Goal: Book appointment/travel/reservation

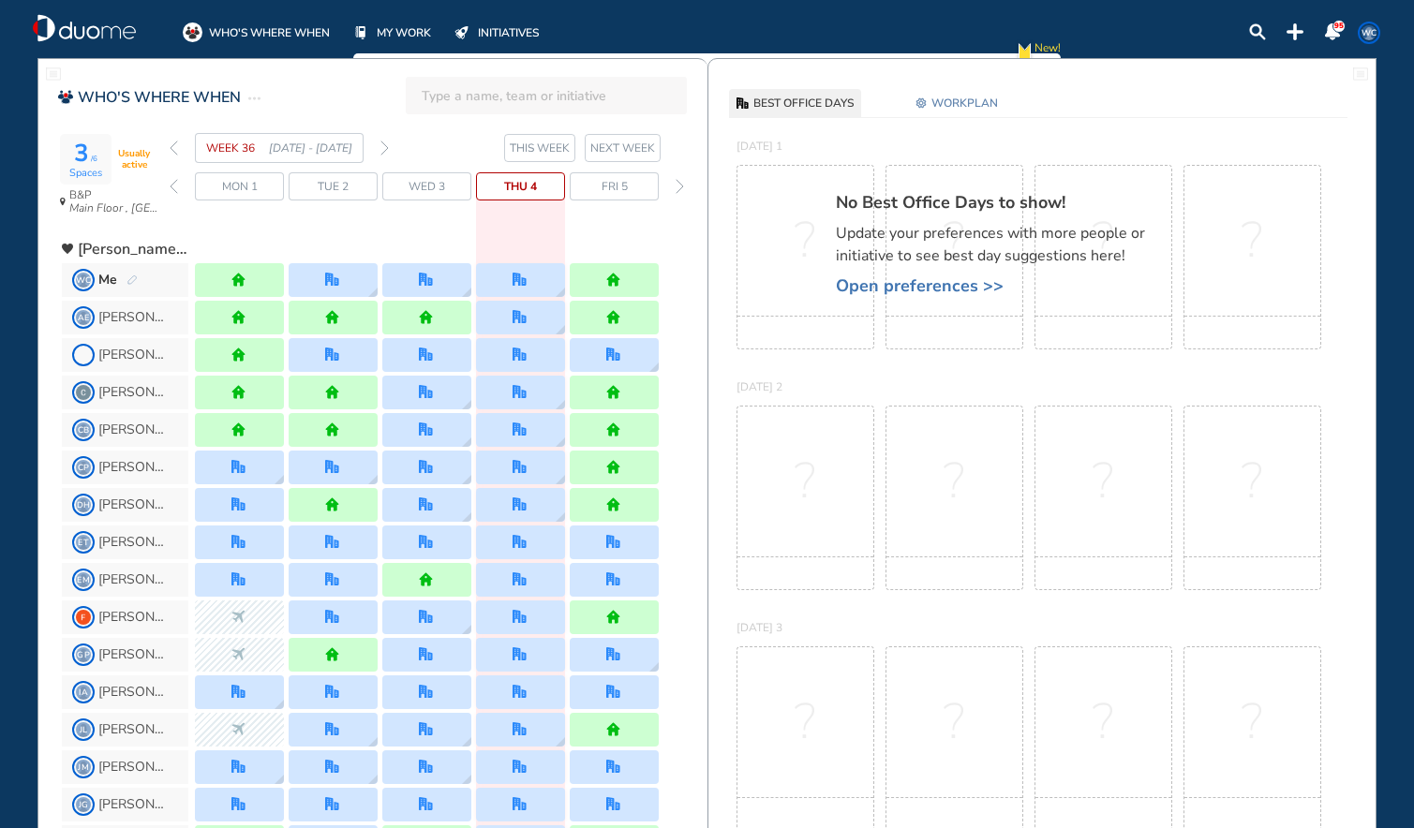
click at [382, 150] on img "forward week" at bounding box center [384, 148] width 8 height 15
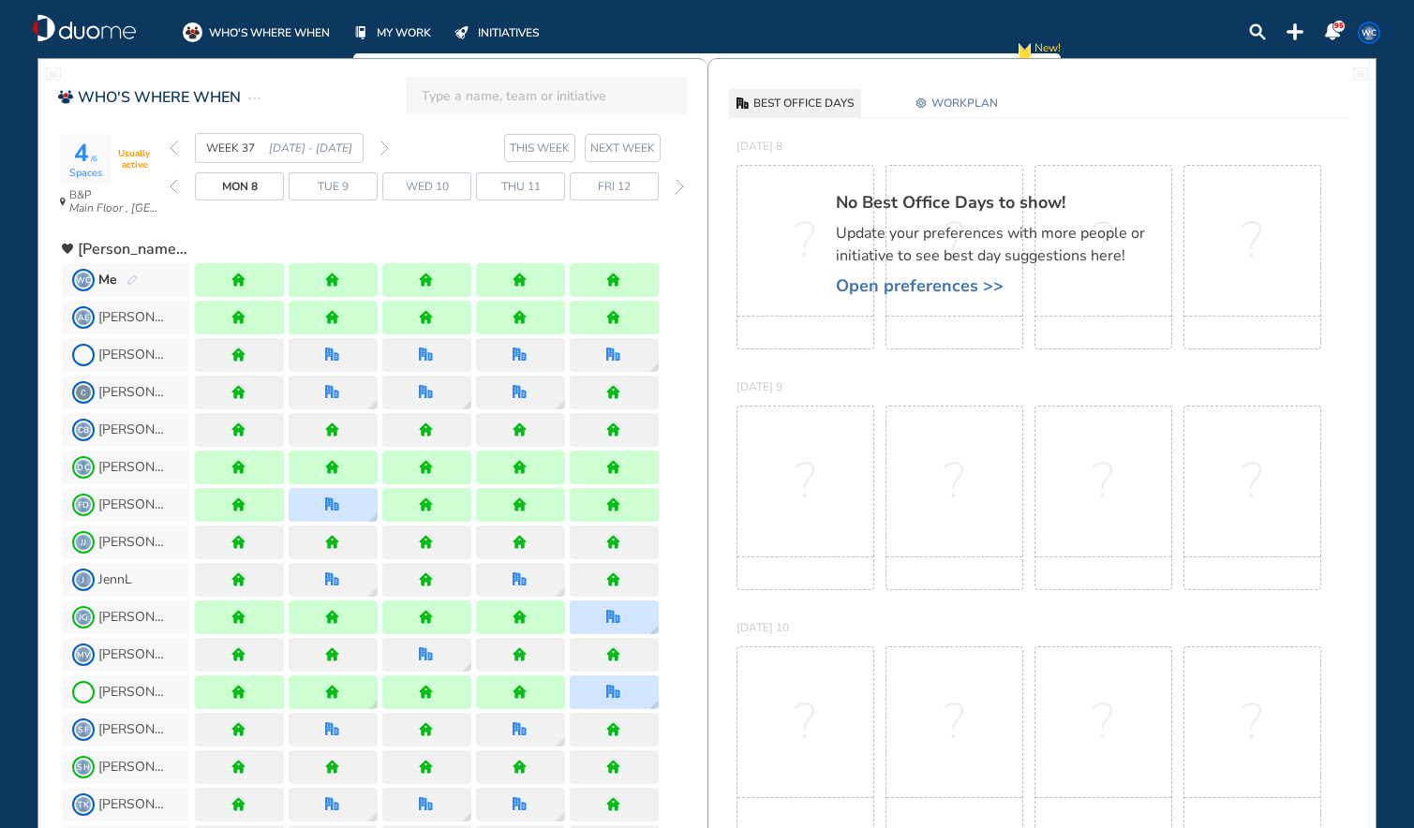
click at [382, 150] on img "forward week" at bounding box center [384, 148] width 8 height 15
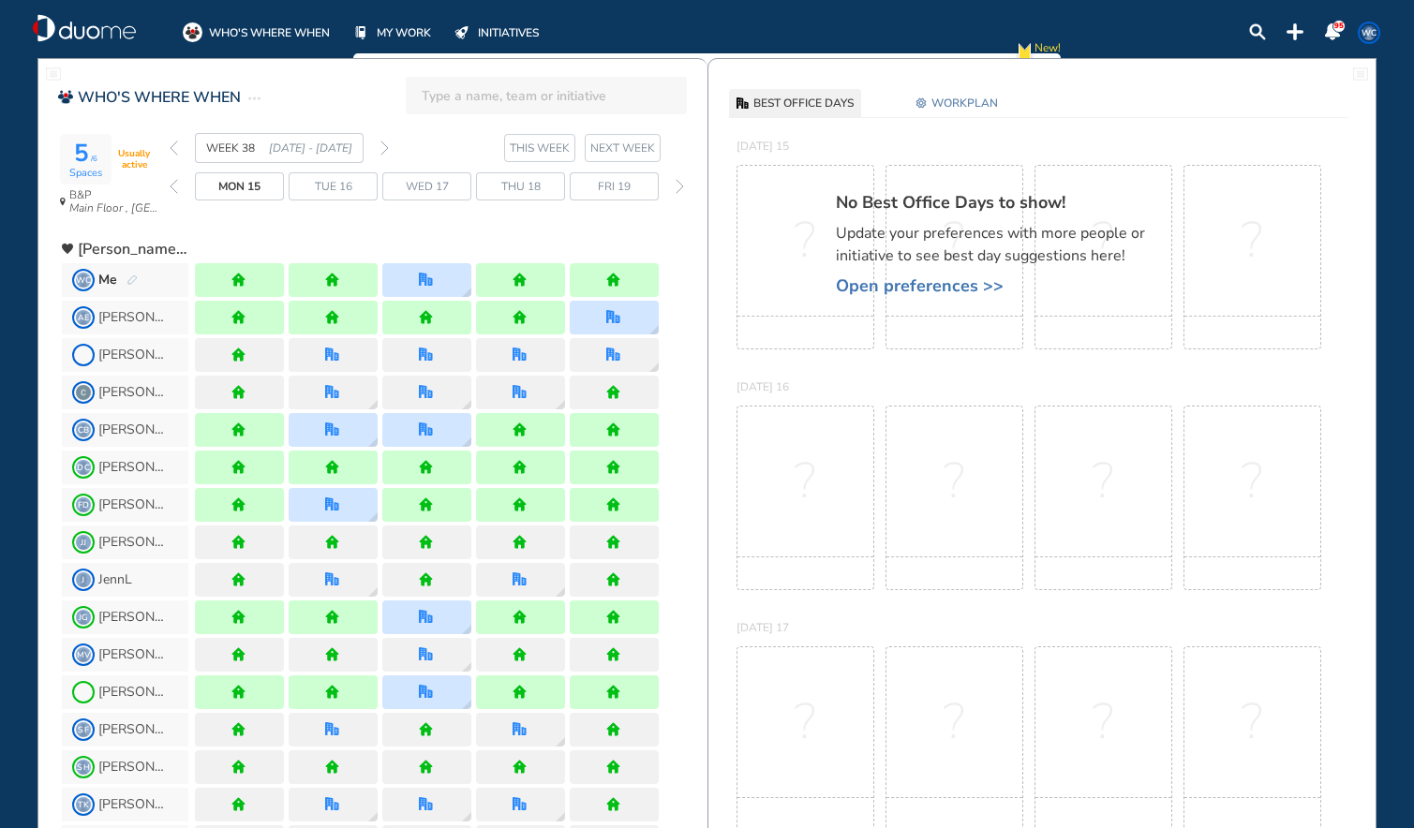
click at [933, 104] on span "WORKPLAN" at bounding box center [964, 103] width 67 height 19
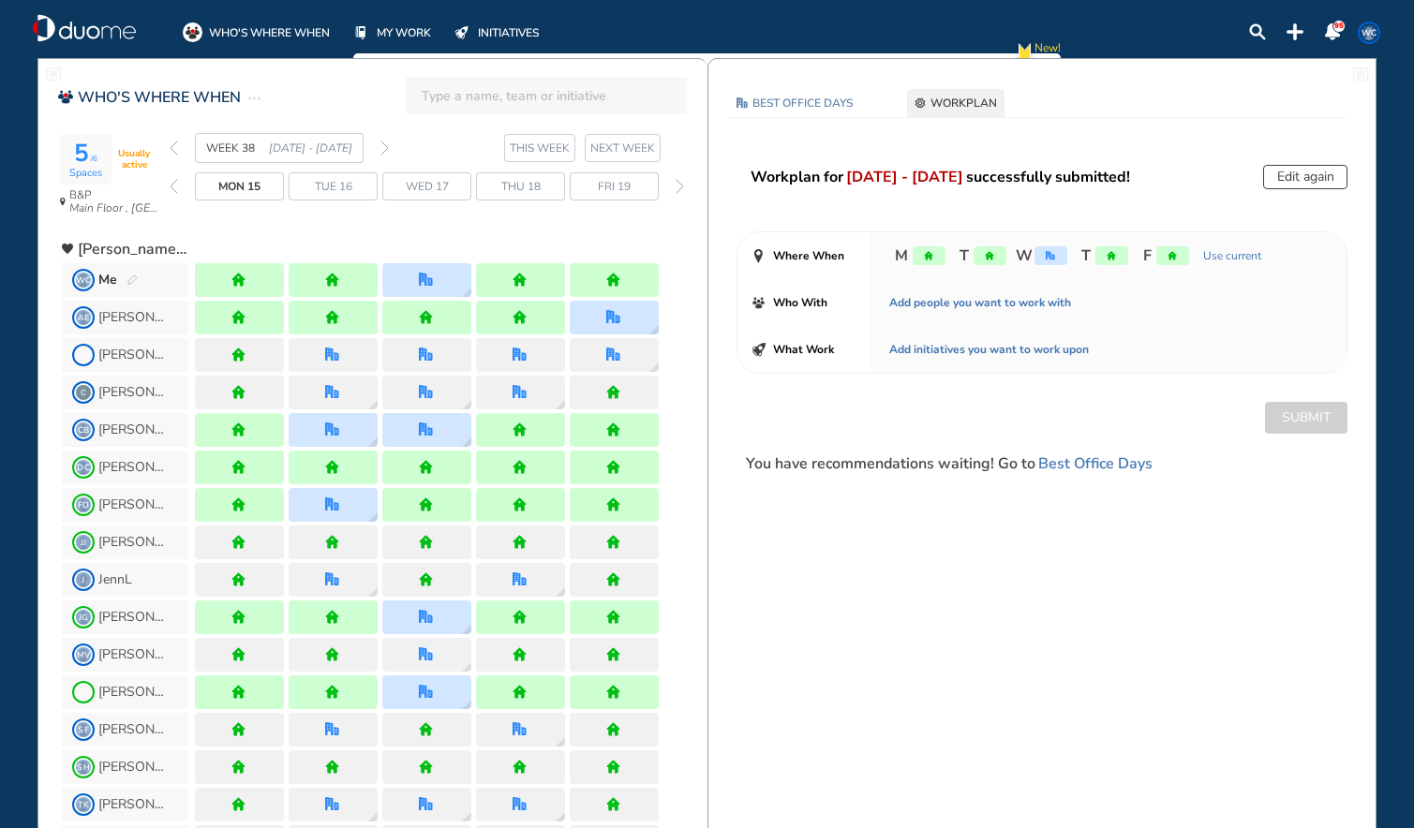
click at [386, 152] on img "forward week" at bounding box center [384, 148] width 8 height 15
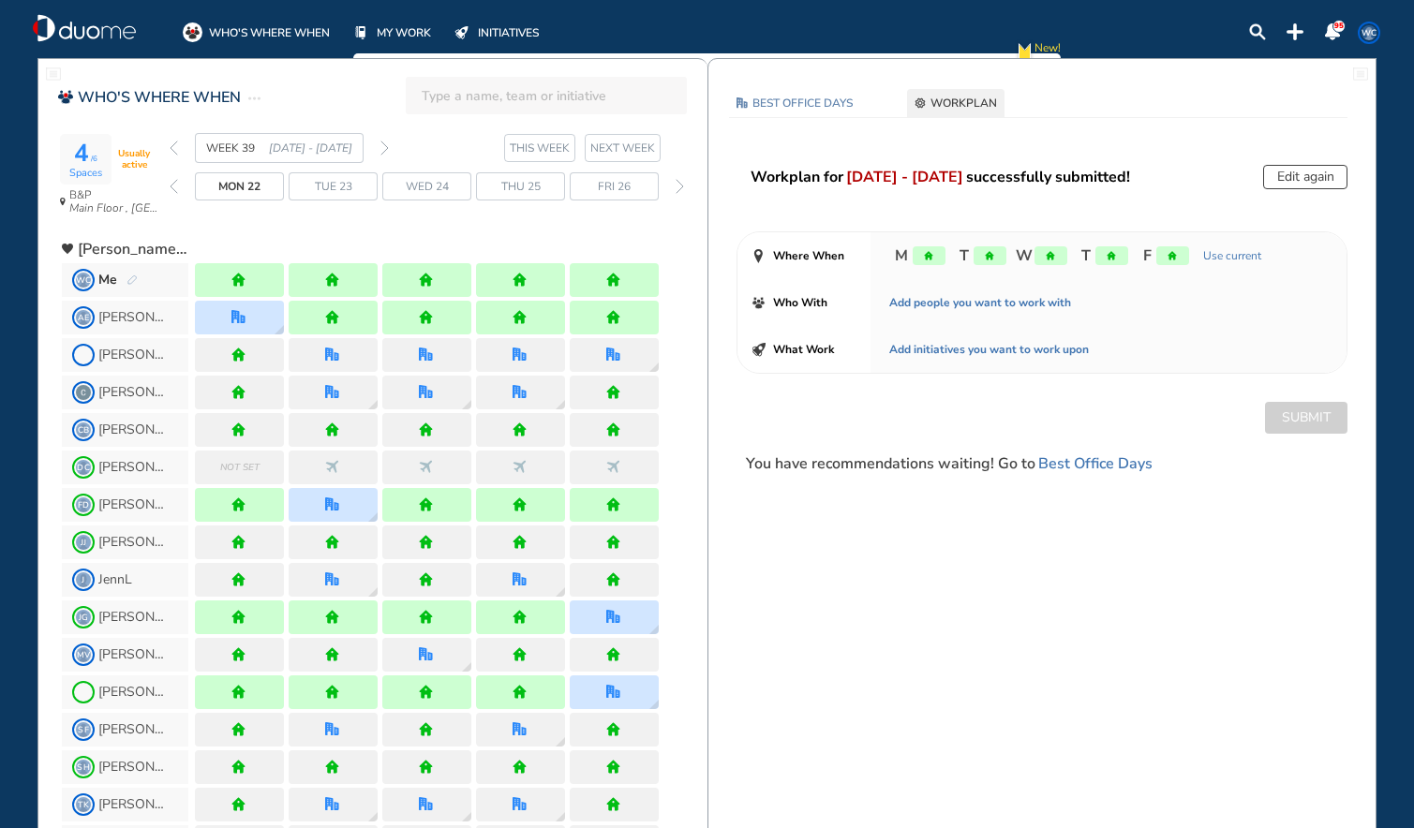
click at [390, 151] on section "WEEK 39 [DATE] - [DATE] THIS WEEK NEXT WEEK" at bounding box center [439, 148] width 538 height 30
click at [384, 151] on img "forward week" at bounding box center [384, 148] width 8 height 15
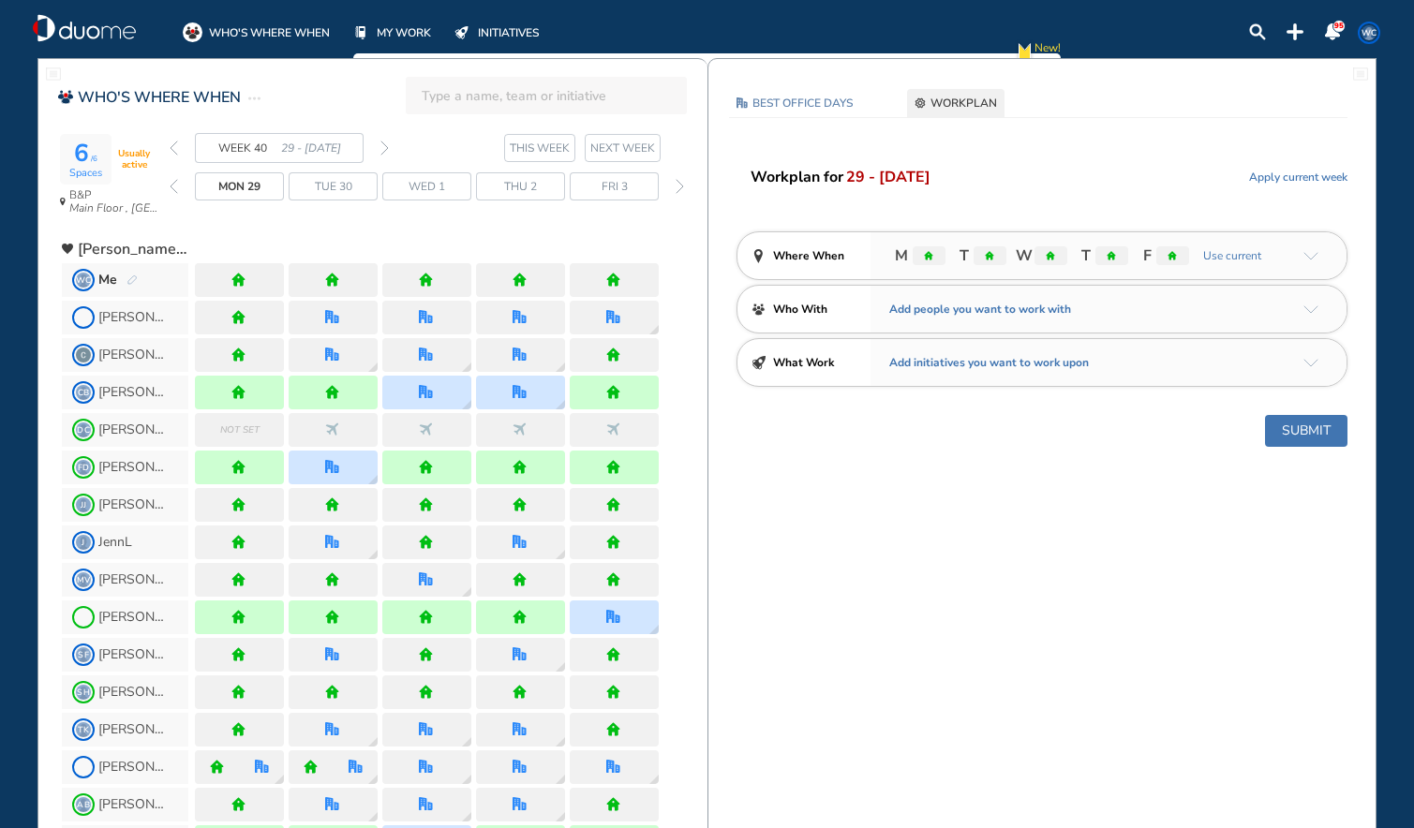
click at [954, 102] on span "WORKPLAN" at bounding box center [963, 103] width 67 height 19
click at [1300, 175] on span "Apply current week" at bounding box center [1298, 177] width 98 height 19
click at [1310, 432] on button "Submit" at bounding box center [1306, 431] width 82 height 32
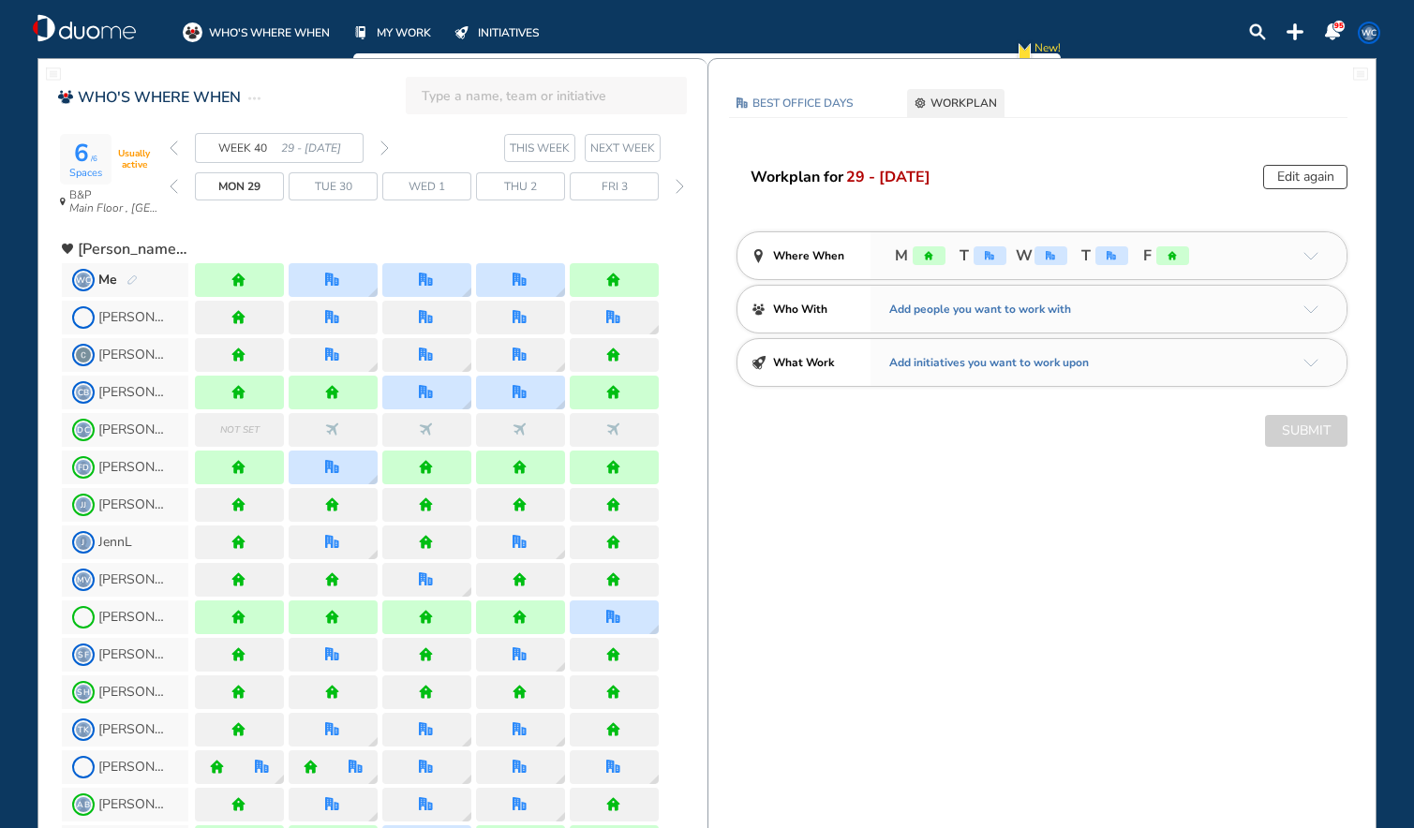
click at [1329, 171] on div "Edit again" at bounding box center [1305, 177] width 84 height 24
click at [1314, 181] on div "Edit again" at bounding box center [1305, 177] width 84 height 24
click at [1311, 180] on div "Edit again" at bounding box center [1305, 177] width 84 height 24
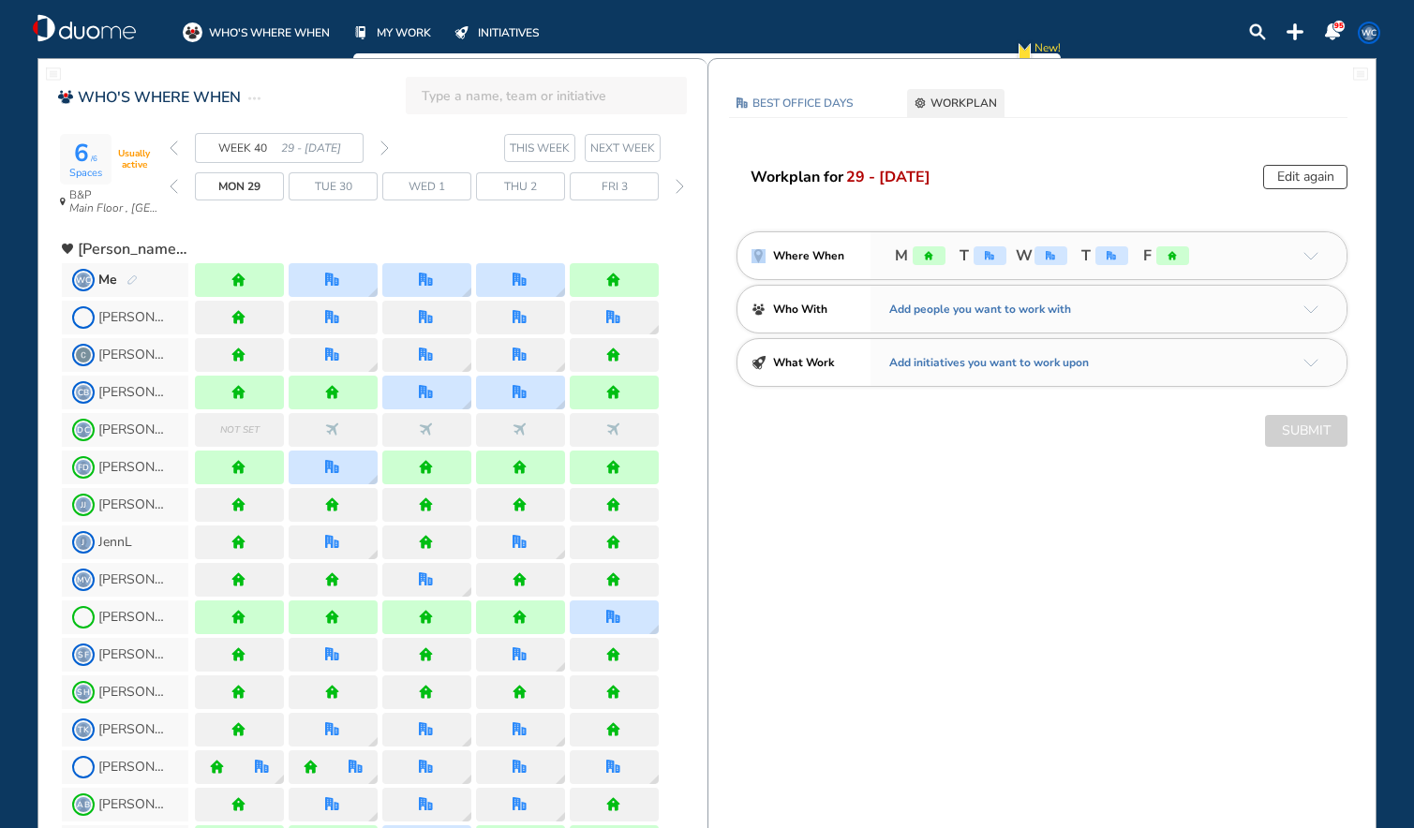
click at [135, 280] on img "pen-edit" at bounding box center [131, 281] width 11 height 12
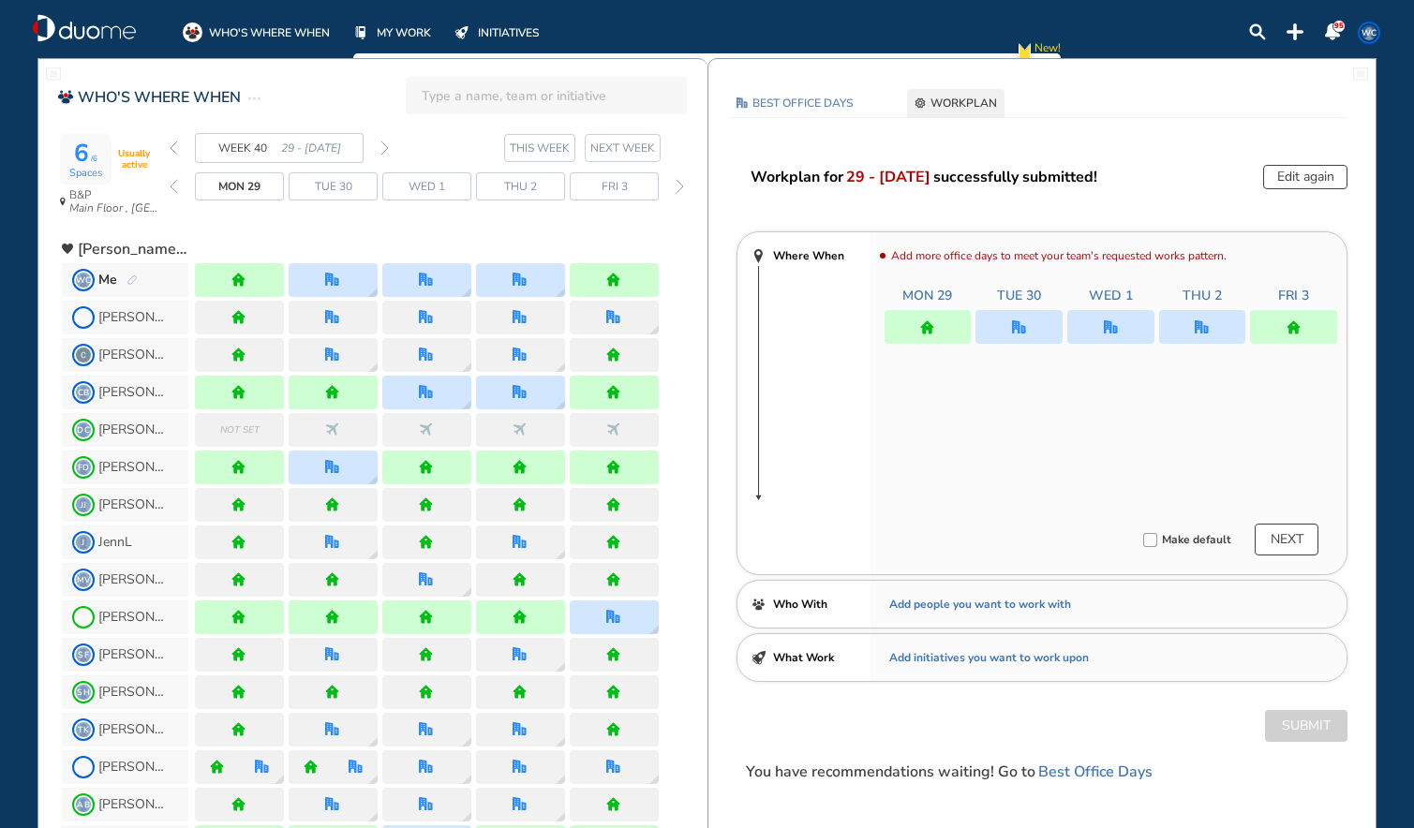
click at [1032, 334] on div at bounding box center [1018, 327] width 87 height 34
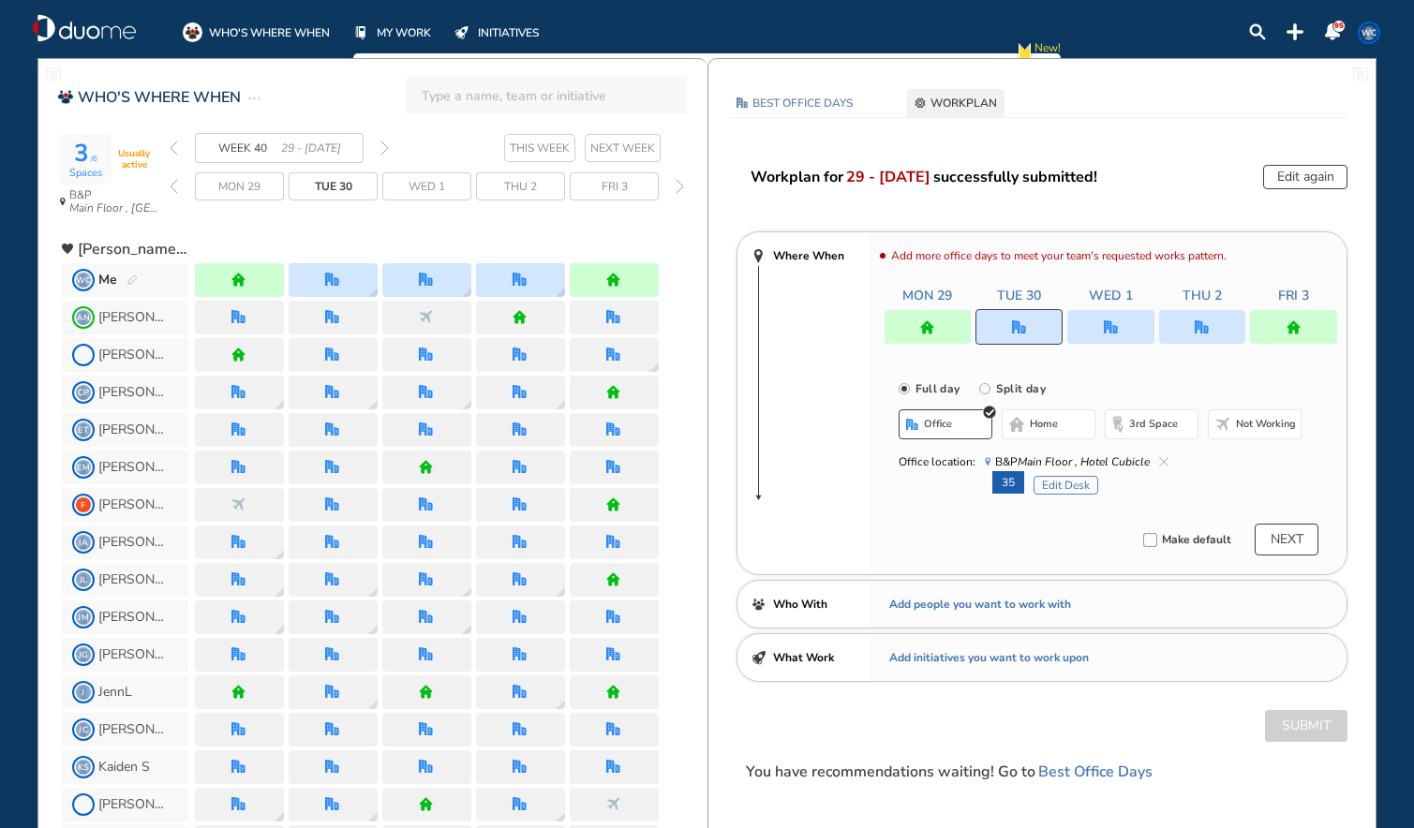
click at [1119, 330] on div at bounding box center [1110, 327] width 87 height 34
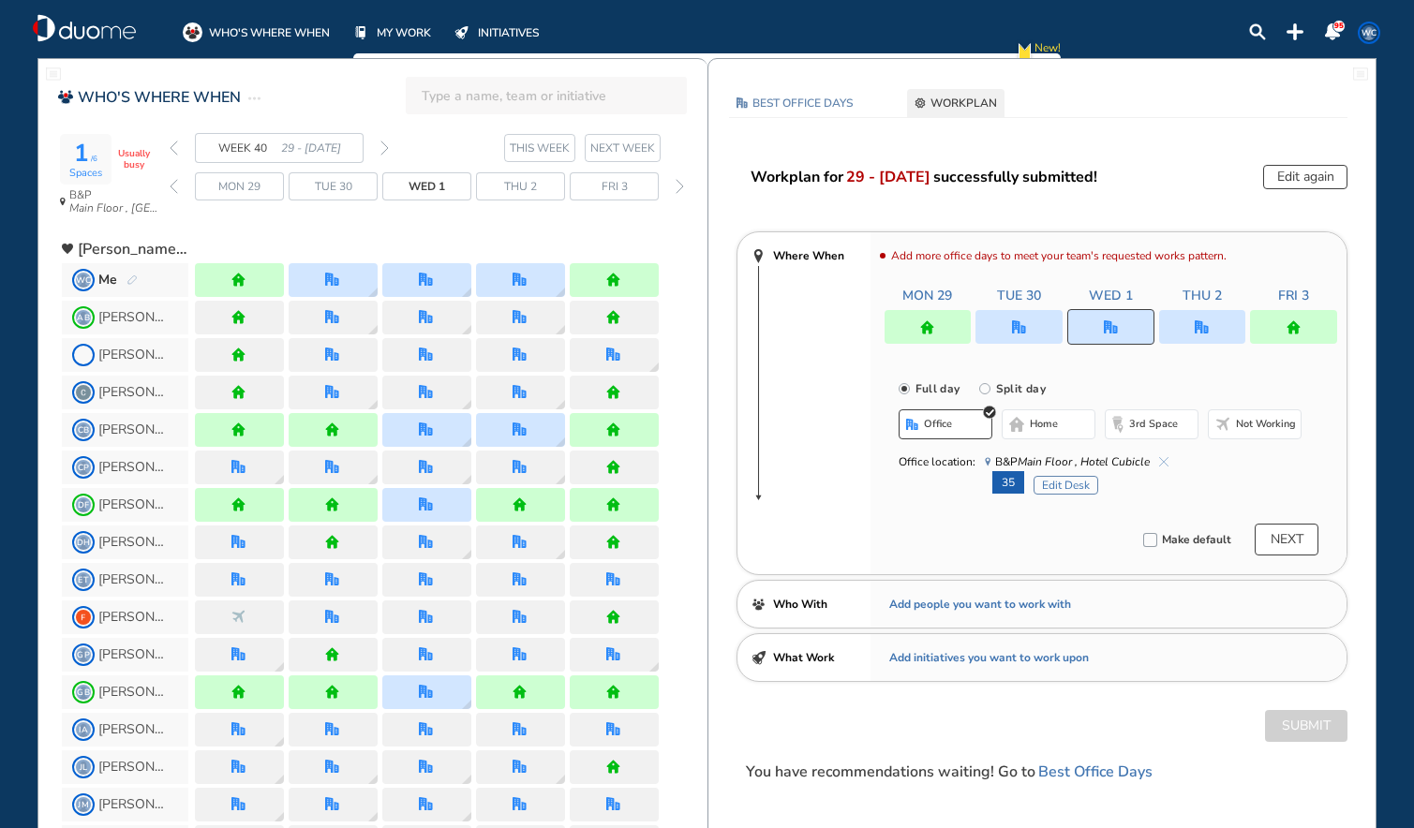
click at [1056, 484] on button "Edit Desk" at bounding box center [1065, 485] width 65 height 19
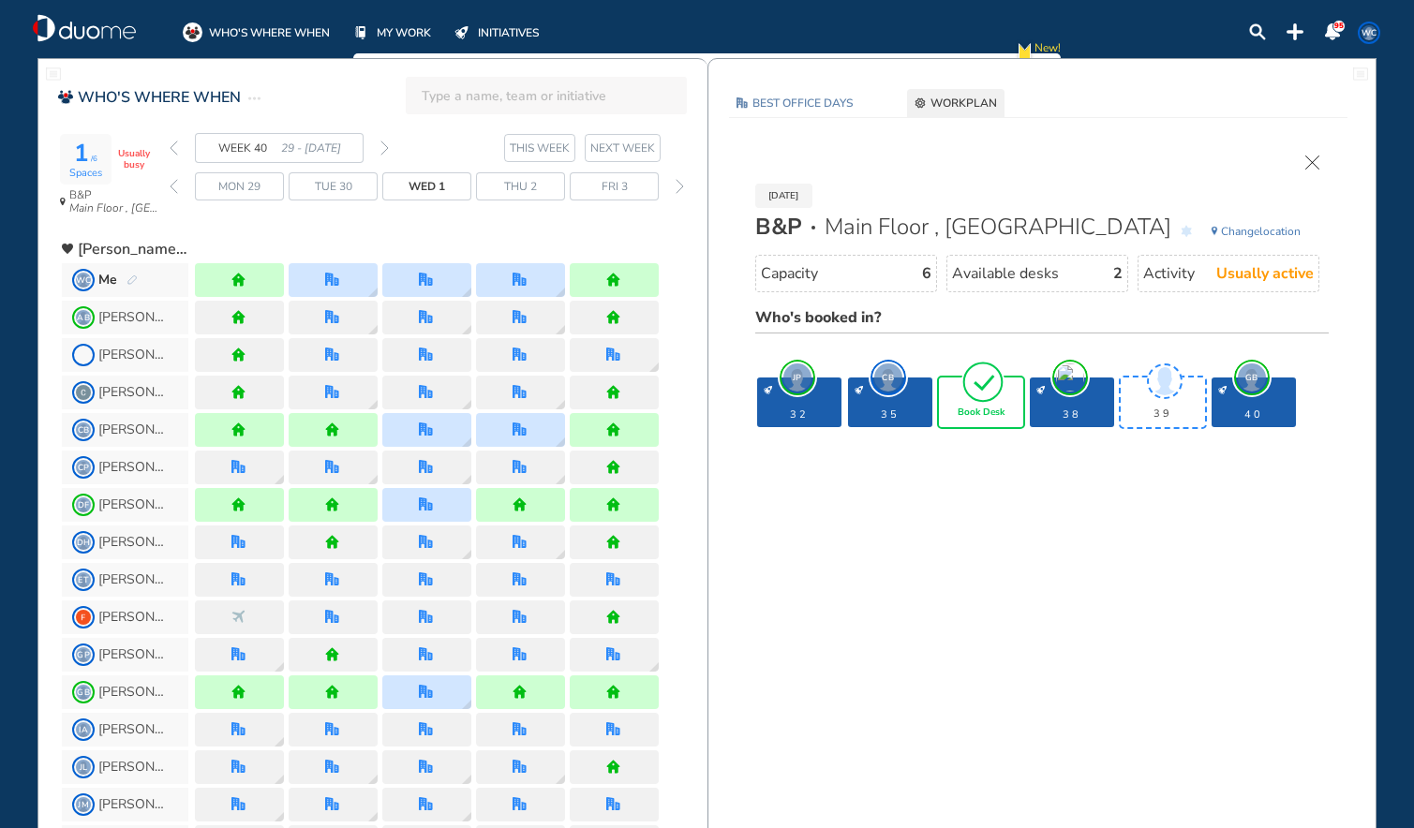
click at [987, 416] on span "Book Desk" at bounding box center [981, 413] width 47 height 11
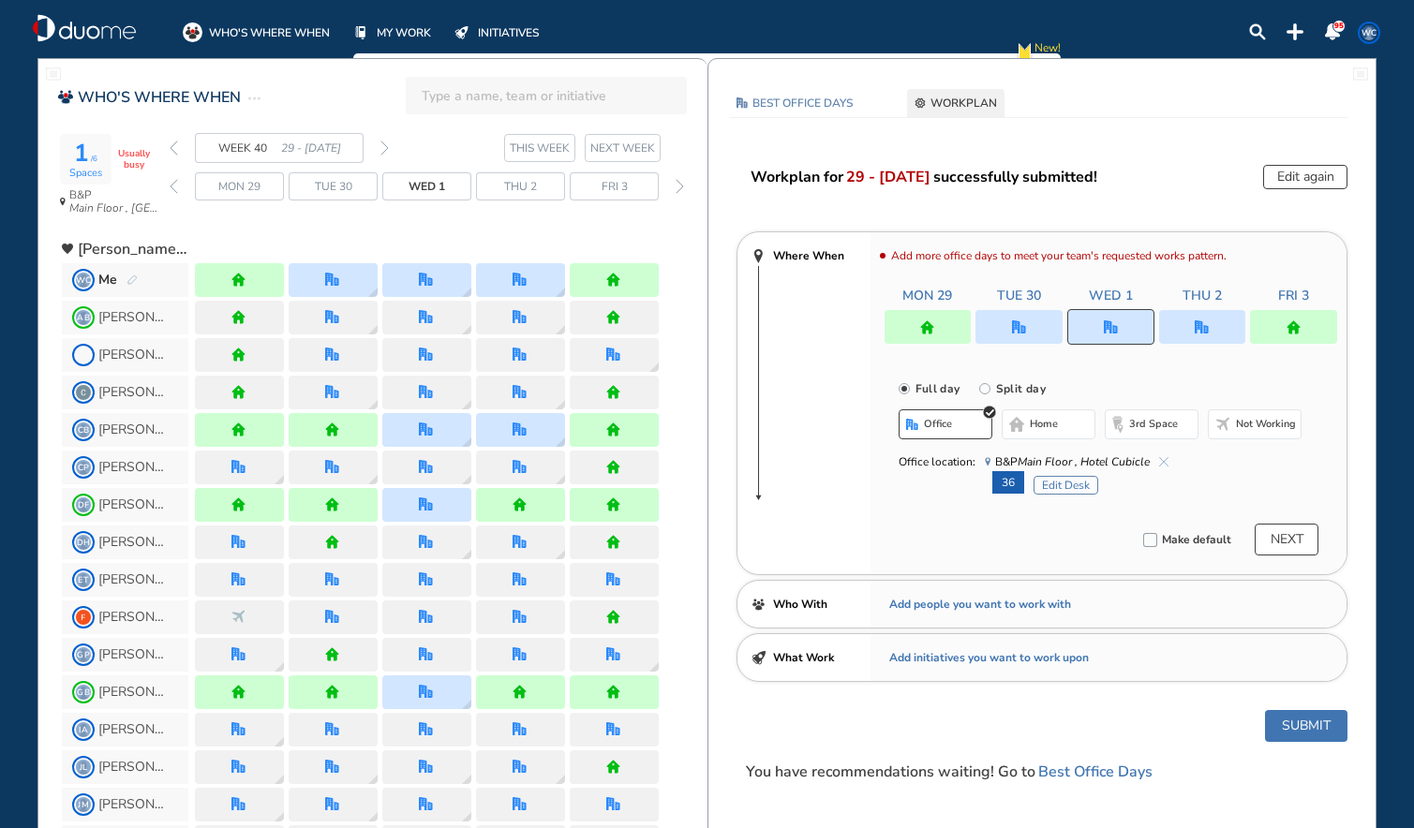
click at [1204, 325] on img "office" at bounding box center [1202, 327] width 14 height 14
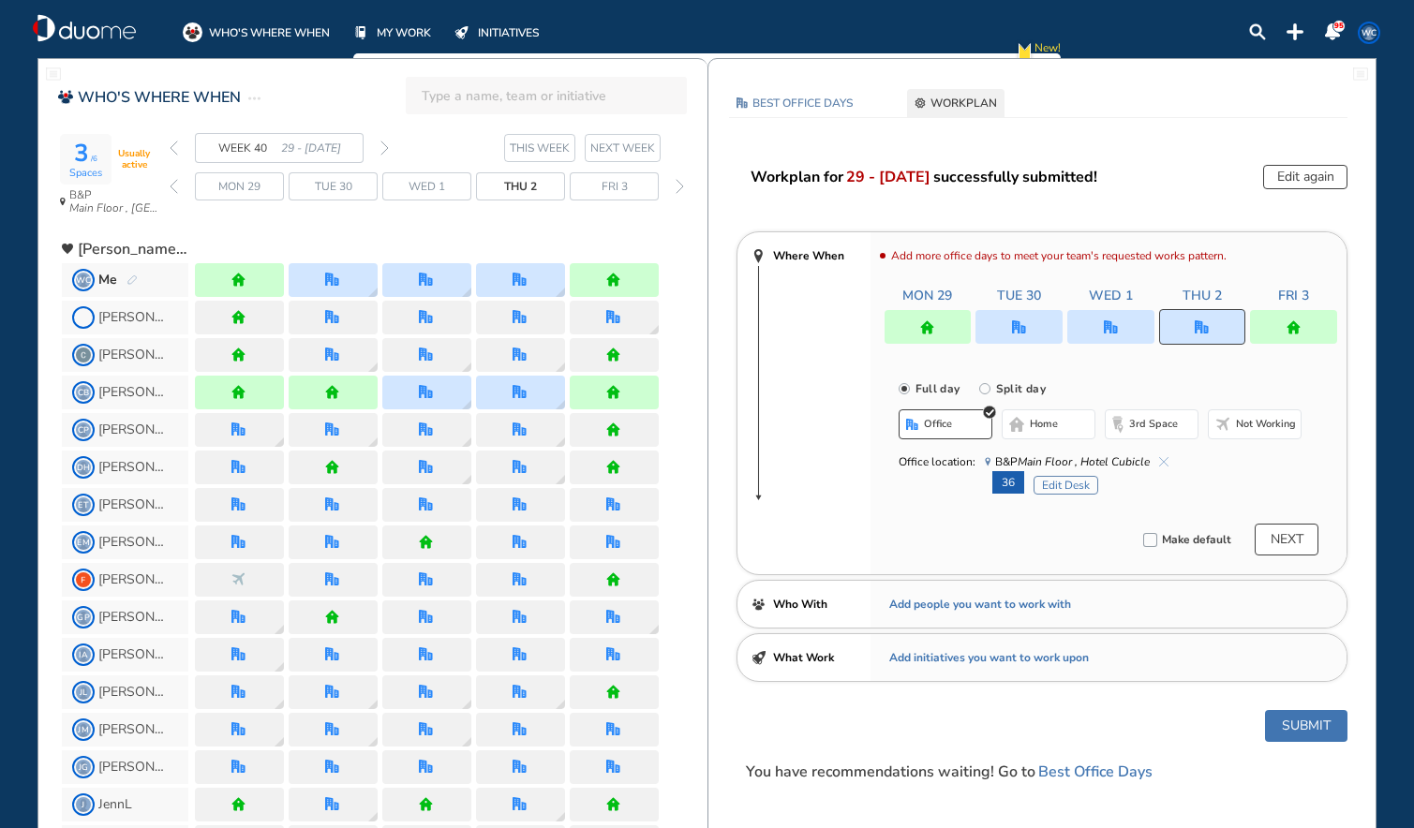
click at [1060, 481] on button "Edit Desk" at bounding box center [1065, 485] width 65 height 19
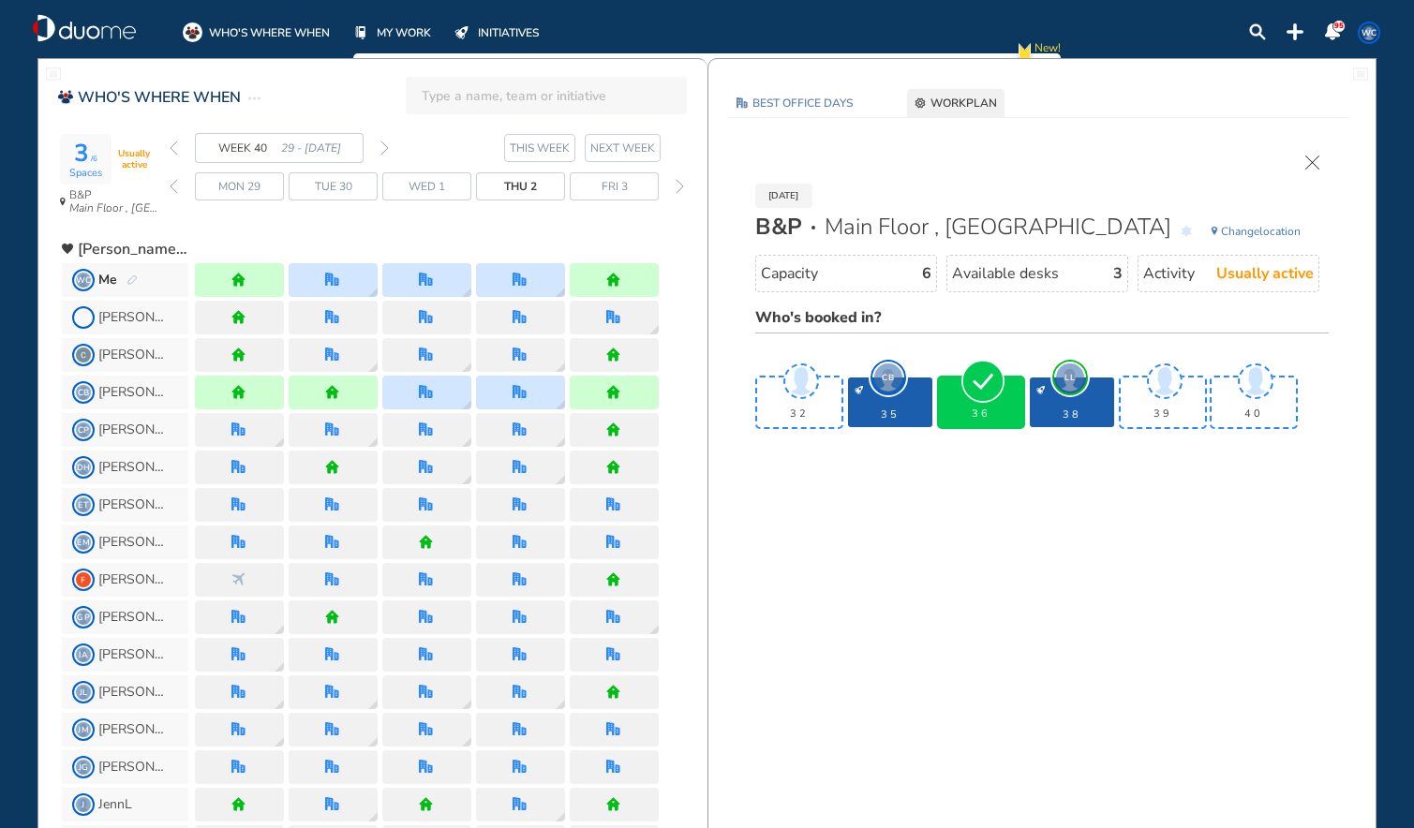
click at [986, 405] on div "36" at bounding box center [981, 403] width 84 height 50
click at [1311, 170] on div "[DATE] B&P Main Floor , Hotel Cubicle Change location Capacity 6 Available desk…" at bounding box center [1042, 297] width 612 height 283
click at [1316, 161] on img "cross-thin" at bounding box center [1312, 163] width 14 height 14
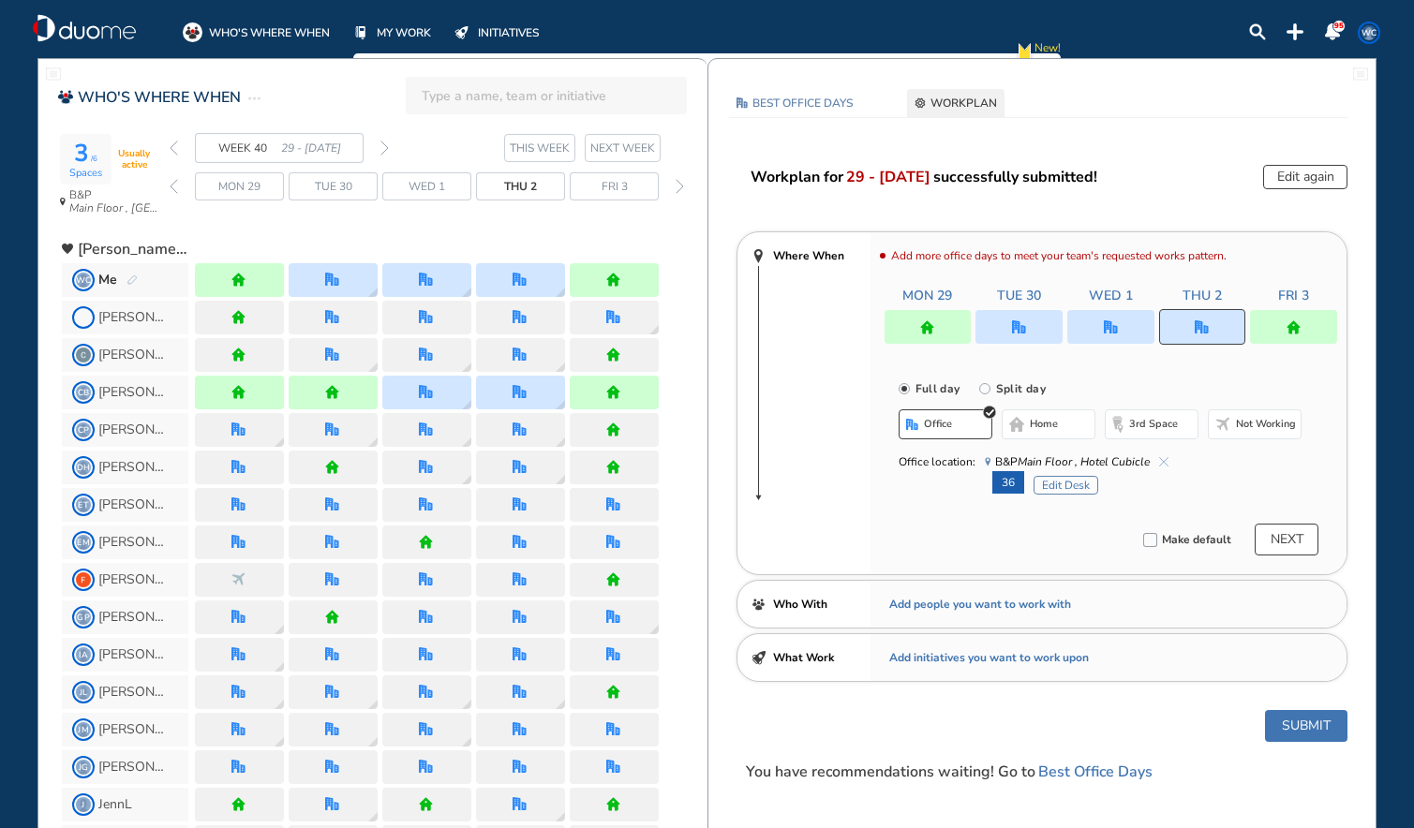
click at [1293, 323] on img "home" at bounding box center [1293, 327] width 14 height 14
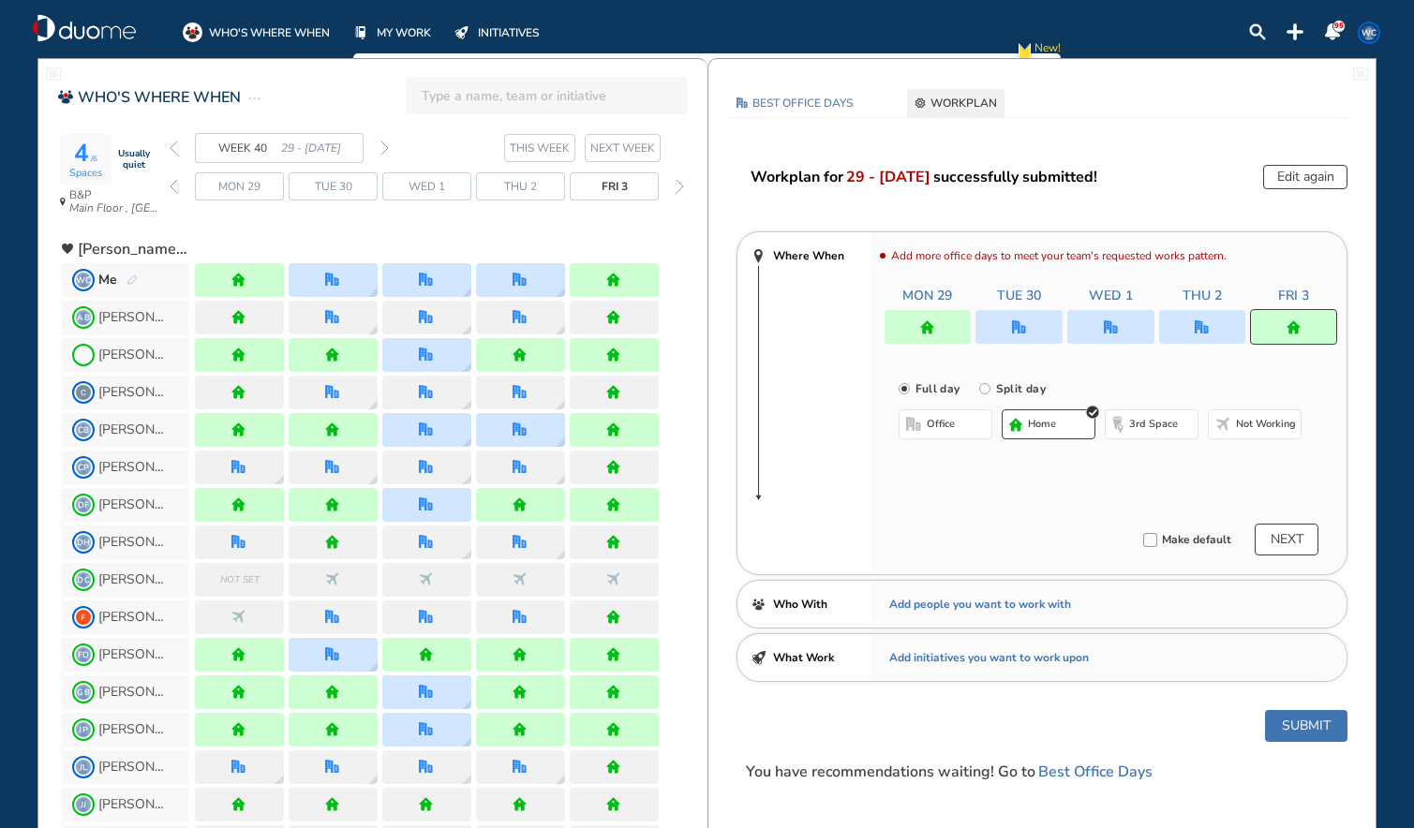
click at [942, 426] on span "office" at bounding box center [941, 424] width 28 height 15
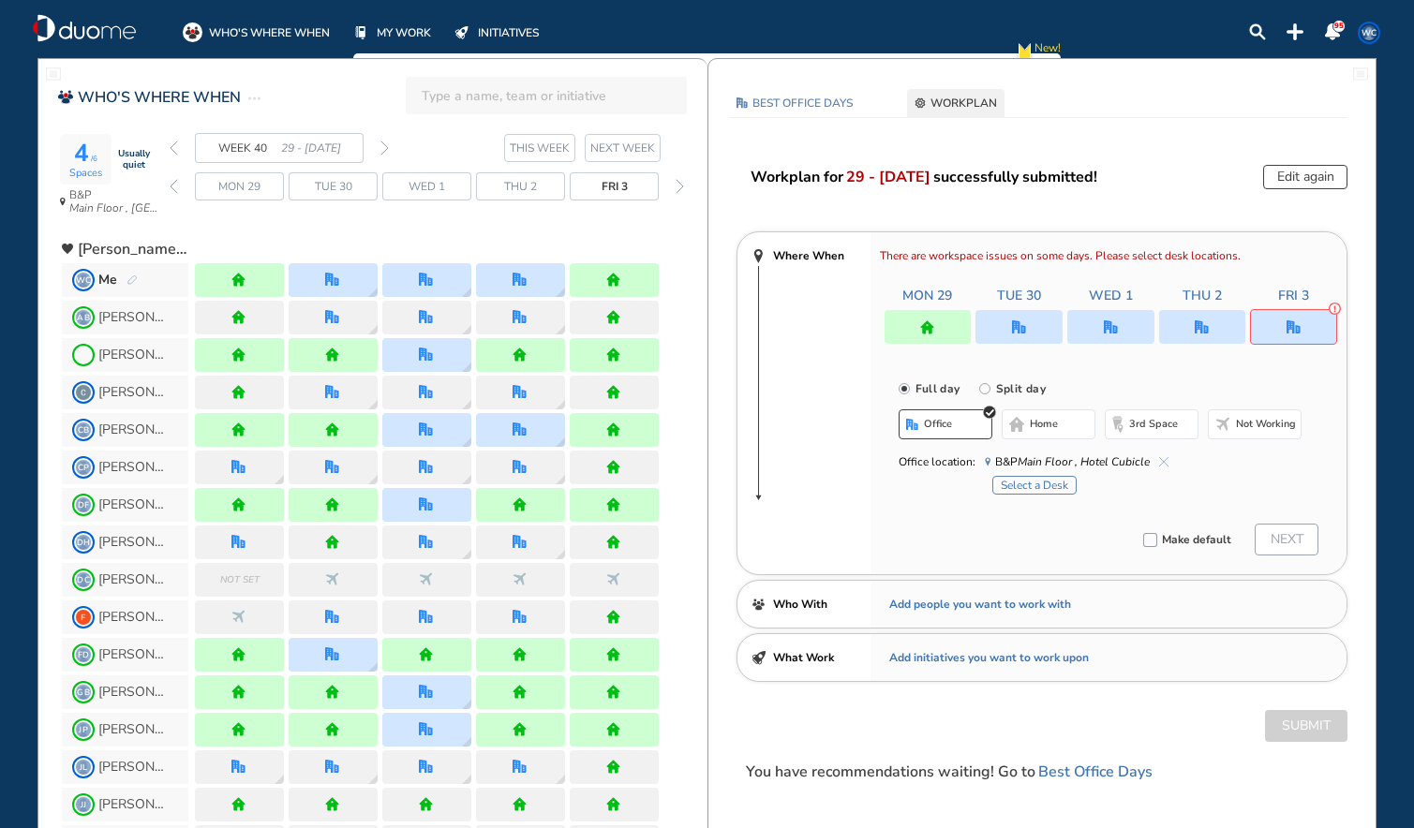
click at [1026, 482] on button "Select a Desk" at bounding box center [1034, 485] width 84 height 19
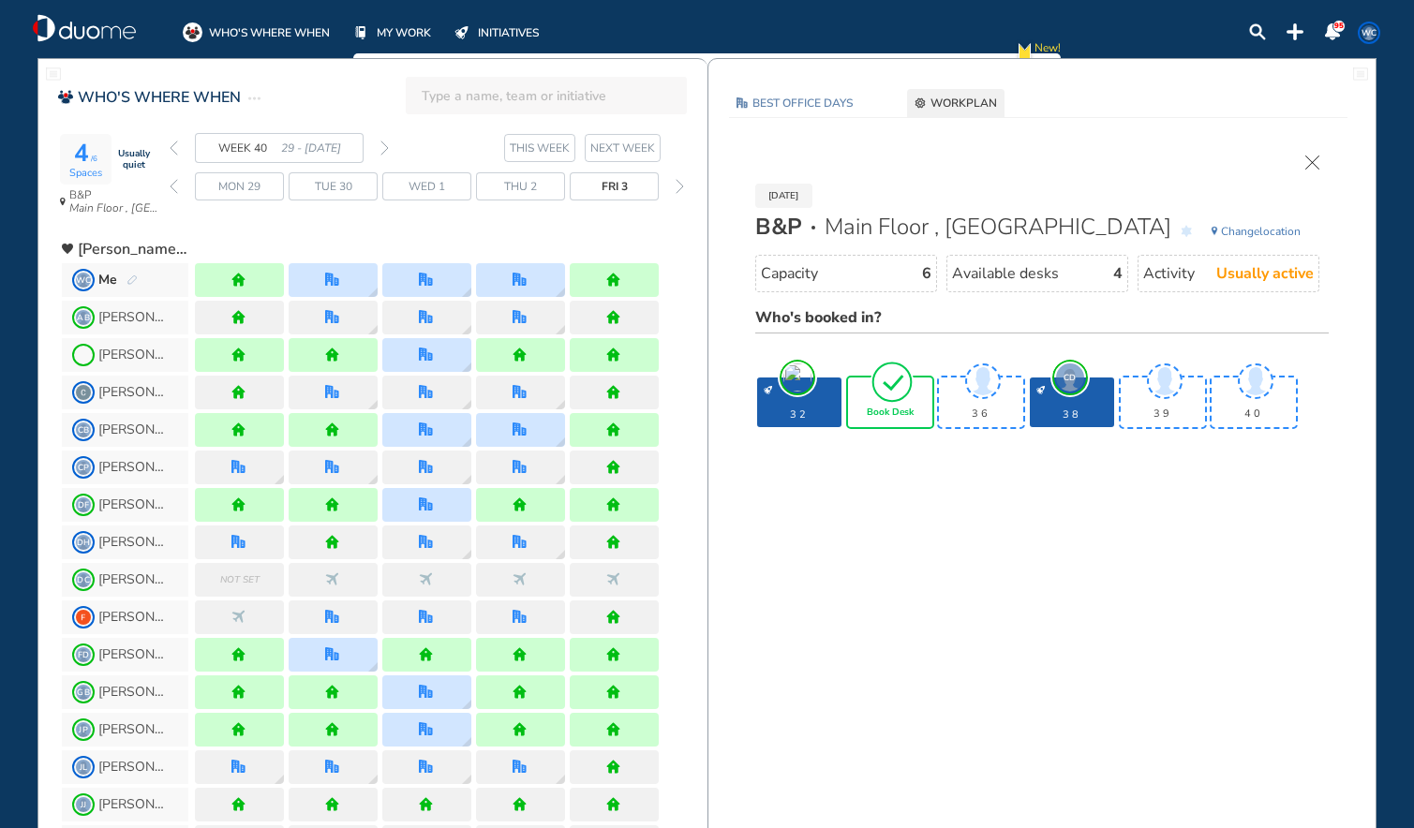
click at [911, 408] on span "Book Desk" at bounding box center [890, 413] width 47 height 11
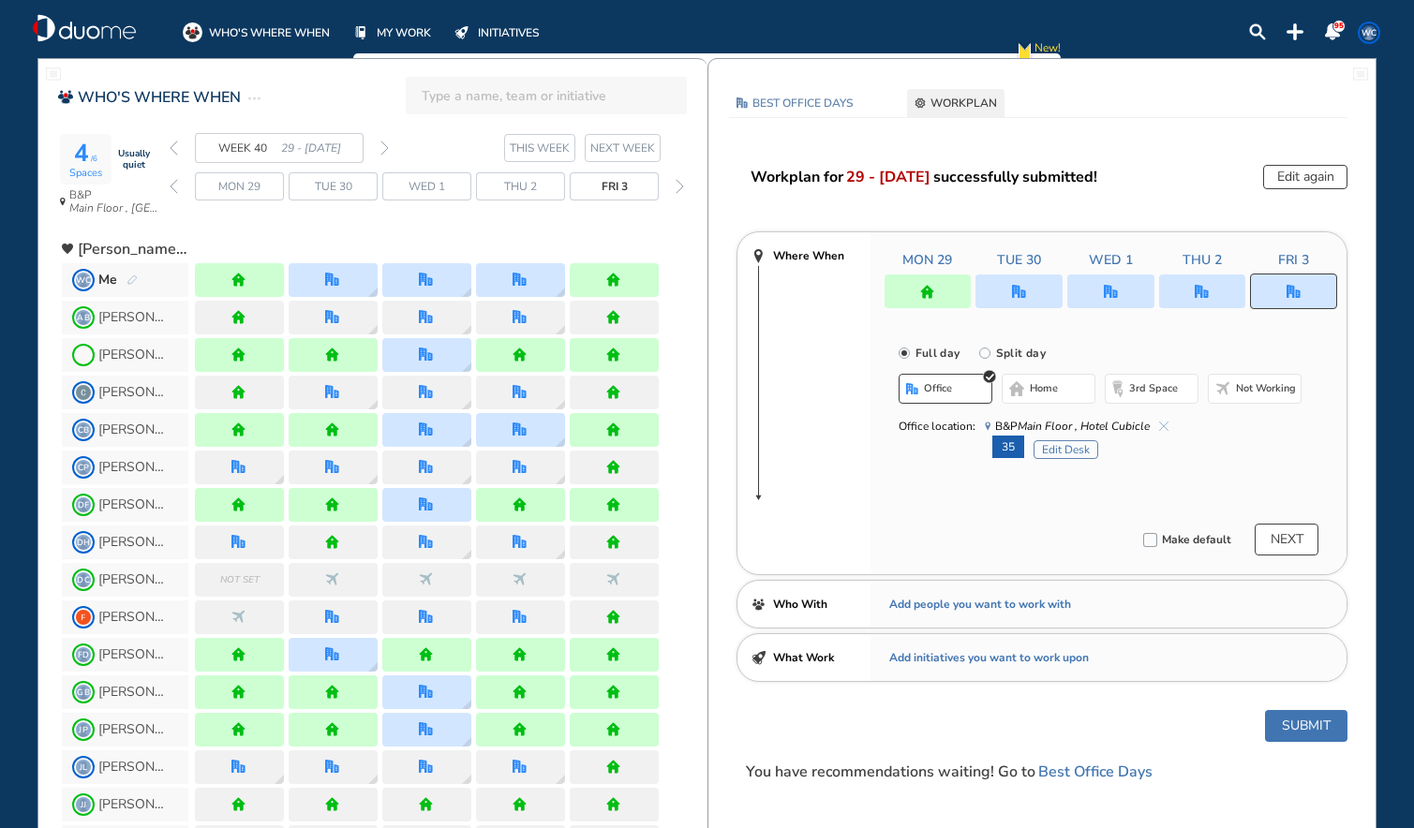
click at [1301, 727] on button "Submit" at bounding box center [1306, 726] width 82 height 32
